Goal: Task Accomplishment & Management: Use online tool/utility

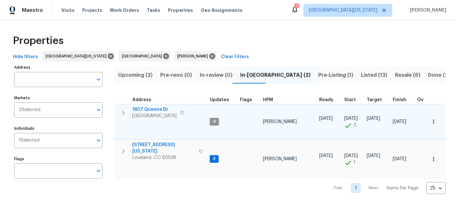
click at [151, 110] on span "1807 Queens Dr" at bounding box center [154, 109] width 44 height 6
click at [148, 107] on span "1807 Queens Dr" at bounding box center [154, 109] width 44 height 6
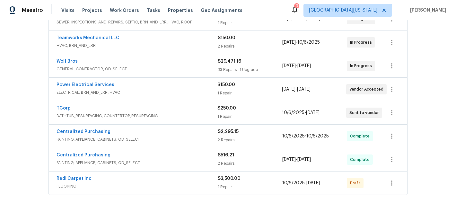
scroll to position [100, 0]
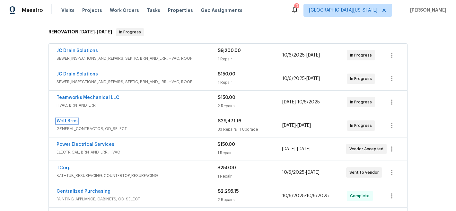
click at [67, 121] on link "Wolf Bros" at bounding box center [67, 121] width 21 height 4
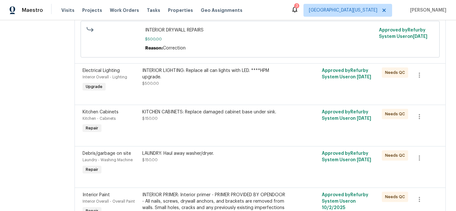
scroll to position [509, 0]
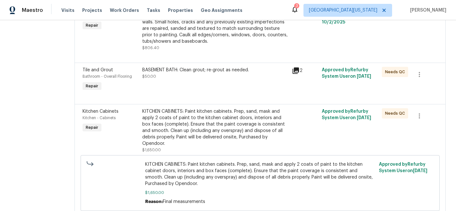
click at [191, 129] on div "KITCHEN CABINETS: Paint kitchen cabinets. Prep, sand, mask and apply 2 coats of…" at bounding box center [215, 127] width 146 height 39
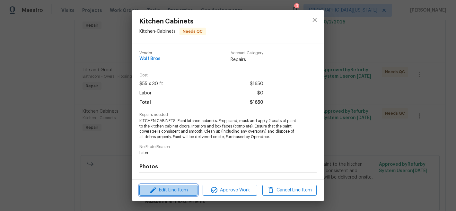
click at [172, 189] on span "Edit Line Item" at bounding box center [168, 190] width 54 height 8
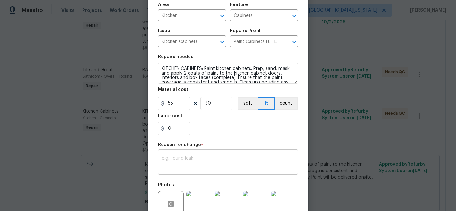
scroll to position [112, 0]
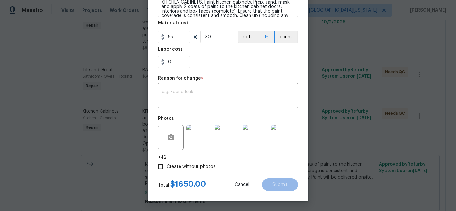
click at [191, 138] on img at bounding box center [199, 138] width 26 height 26
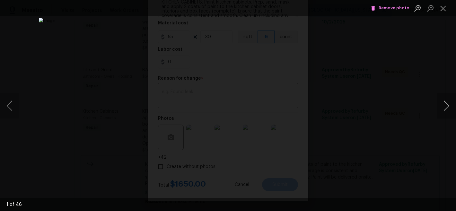
click at [445, 106] on button "Next image" at bounding box center [446, 106] width 19 height 26
click at [445, 12] on button "Close lightbox" at bounding box center [443, 8] width 13 height 11
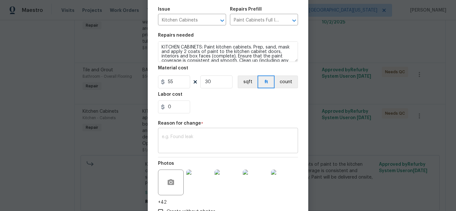
scroll to position [0, 0]
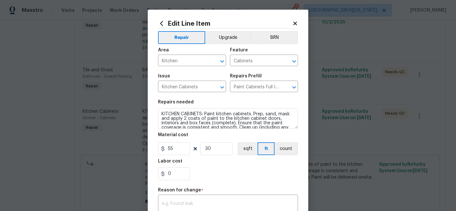
click at [293, 24] on icon at bounding box center [295, 24] width 4 height 4
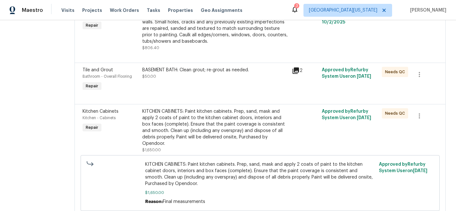
click at [302, 37] on div at bounding box center [305, 28] width 30 height 49
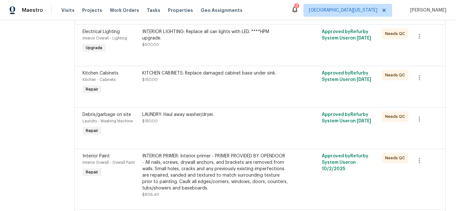
scroll to position [291, 0]
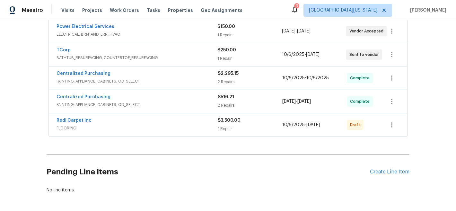
scroll to position [249, 0]
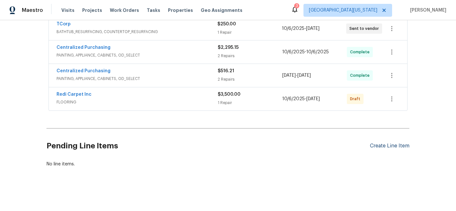
click at [385, 143] on div "Create Line Item" at bounding box center [390, 146] width 40 height 6
